Goal: Use online tool/utility: Utilize a website feature to perform a specific function

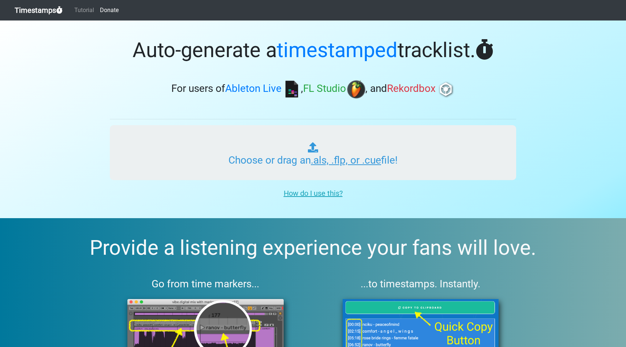
type input "C:\fakepath\NeoSoul_Funk_lofi_Session_01_v01.als"
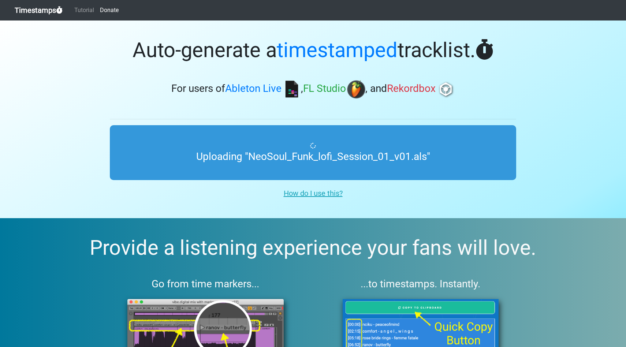
click at [556, 145] on section "Auto-generate a timestamped tracklist. For users of Ableton Live , FL Studio , …" at bounding box center [313, 119] width 626 height 198
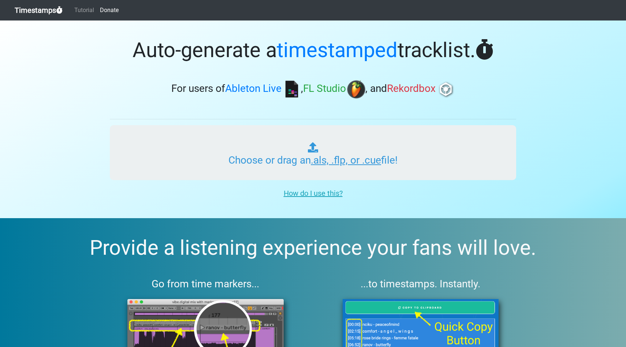
click at [359, 149] on input "Choose or drag an .als, .flp, or .cue file!" at bounding box center [313, 152] width 406 height 55
click at [327, 153] on input "Choose or drag an .als, .flp, or .cue file!" at bounding box center [313, 152] width 406 height 55
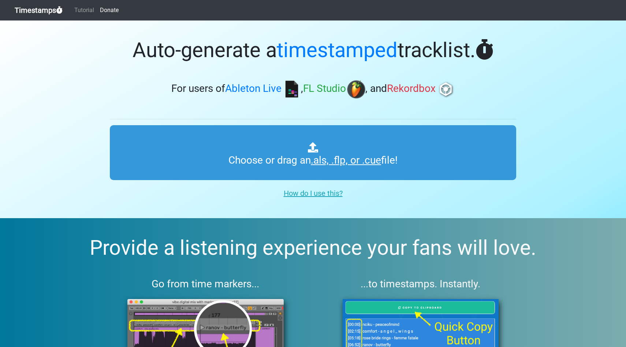
click at [466, 200] on div "How do I use this?" at bounding box center [312, 192] width 417 height 18
click at [46, 9] on link "Timestamps" at bounding box center [39, 10] width 48 height 15
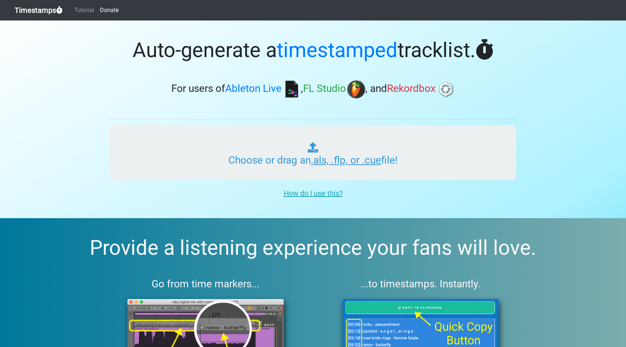
click at [281, 155] on input "Choose or drag an .als, .flp, or .cue file!" at bounding box center [313, 152] width 406 height 55
click at [349, 154] on input "Choose or drag an .als, .flp, or .cue file!" at bounding box center [313, 152] width 406 height 55
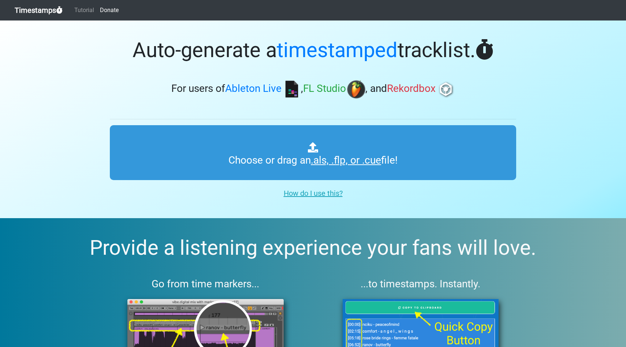
type input "C:\fakepath\NeoSoul_Funk_lofi_Session_01.als"
